Goal: Task Accomplishment & Management: Manage account settings

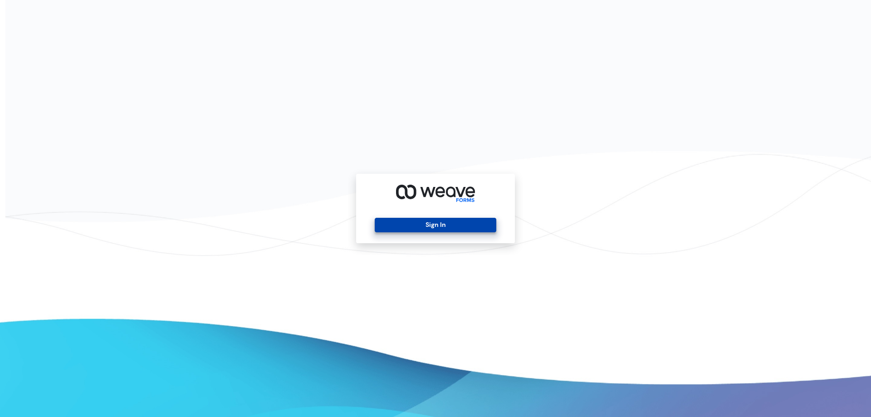
click at [444, 221] on button "Sign In" at bounding box center [435, 225] width 121 height 15
